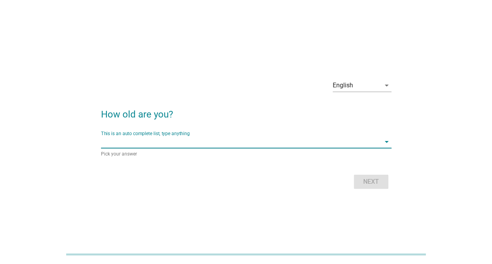
click at [216, 136] on input "This is an auto complete list, type anything" at bounding box center [240, 141] width 279 height 13
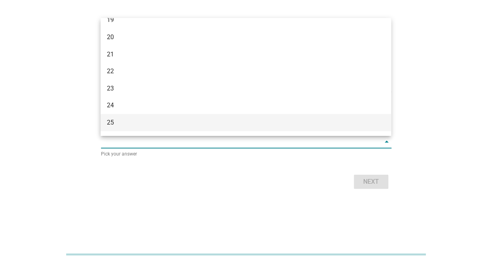
scroll to position [39, 0]
click at [118, 125] on div "26" at bounding box center [234, 127] width 255 height 9
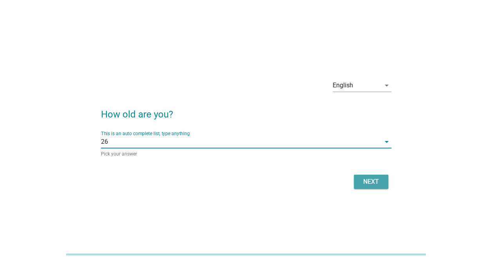
click at [377, 179] on div "Next" at bounding box center [371, 181] width 22 height 9
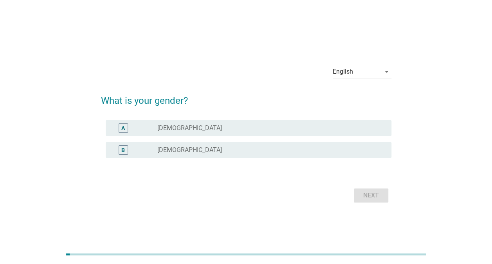
click at [172, 160] on div "B radio_button_unchecked [DEMOGRAPHIC_DATA]" at bounding box center [246, 150] width 290 height 22
click at [188, 147] on div "radio_button_unchecked [DEMOGRAPHIC_DATA]" at bounding box center [268, 150] width 222 height 8
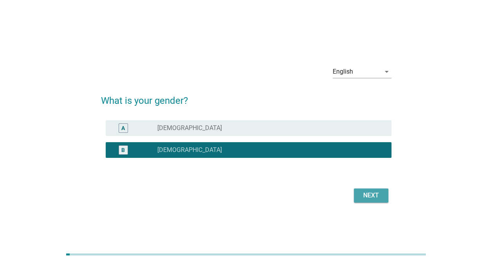
click at [370, 195] on div "Next" at bounding box center [371, 195] width 22 height 9
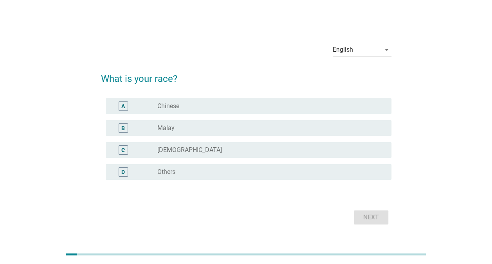
click at [201, 101] on div "A radio_button_unchecked Chinese" at bounding box center [249, 106] width 286 height 16
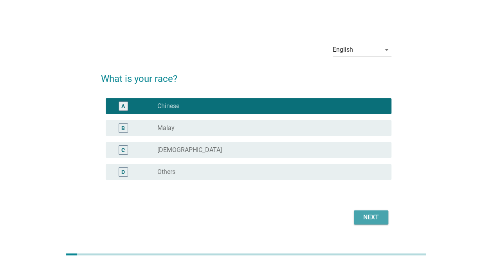
click at [375, 216] on div "Next" at bounding box center [371, 217] width 22 height 9
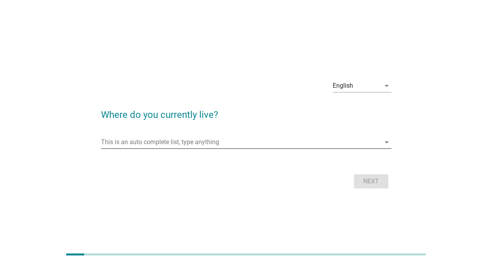
click at [205, 142] on input "This is an auto complete list, type anything" at bounding box center [240, 142] width 279 height 13
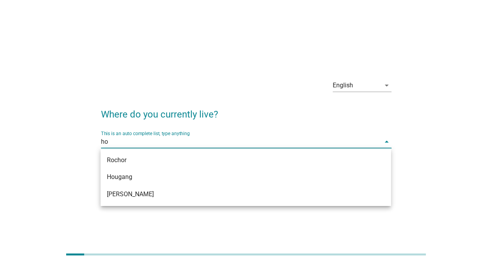
type input "hou"
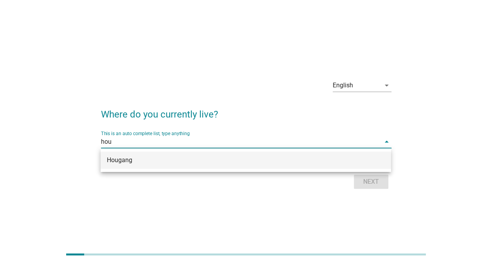
click at [138, 163] on div "Hougang" at bounding box center [234, 159] width 255 height 9
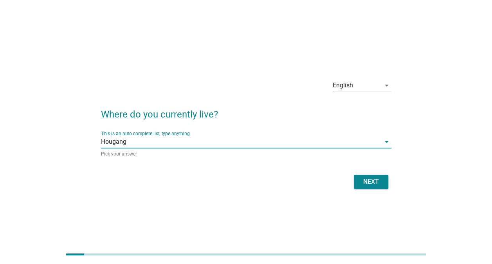
click at [378, 178] on div "Next" at bounding box center [371, 181] width 22 height 9
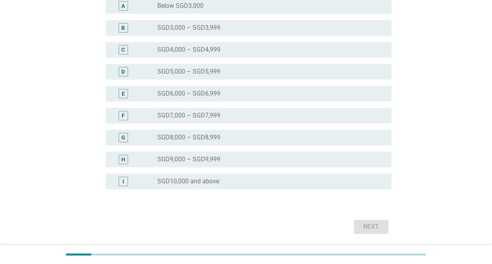
scroll to position [157, 0]
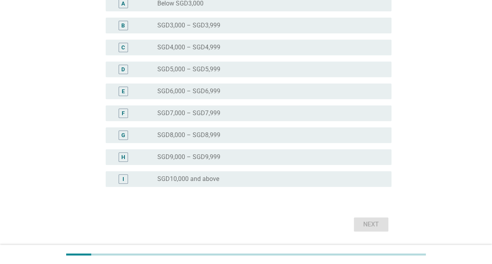
click at [199, 176] on label "SGD10,000 and above" at bounding box center [188, 179] width 62 height 8
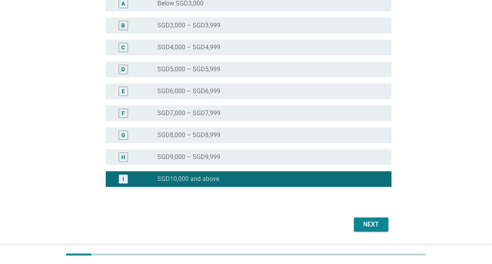
click at [376, 225] on div "Next" at bounding box center [371, 224] width 22 height 9
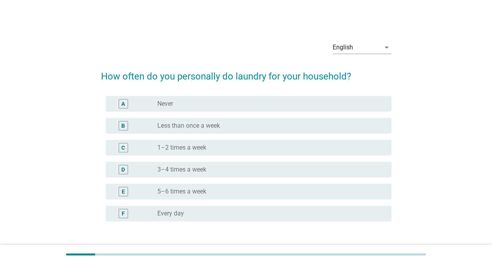
click at [201, 146] on label "1–2 times a week" at bounding box center [181, 148] width 49 height 8
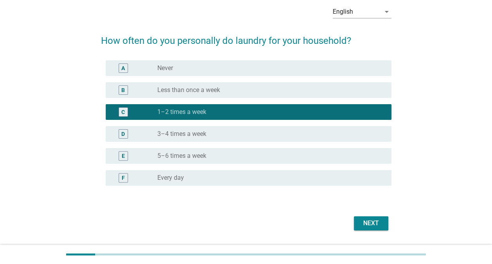
scroll to position [58, 0]
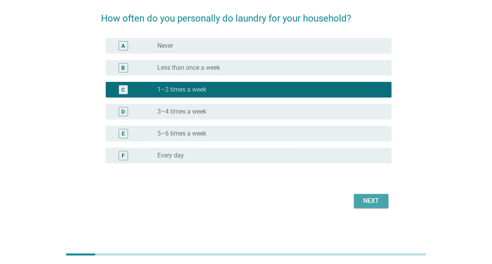
click at [384, 203] on button "Next" at bounding box center [371, 201] width 34 height 14
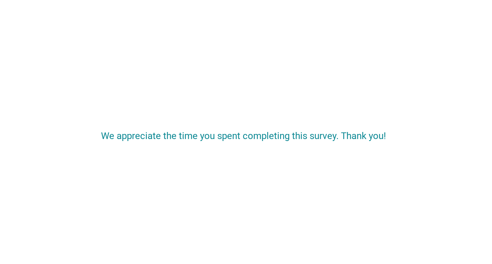
scroll to position [0, 0]
